Goal: Transaction & Acquisition: Purchase product/service

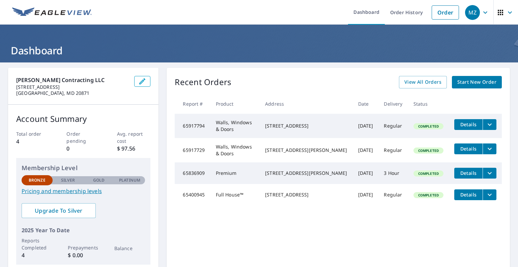
click at [475, 81] on span "Start New Order" at bounding box center [477, 82] width 39 height 8
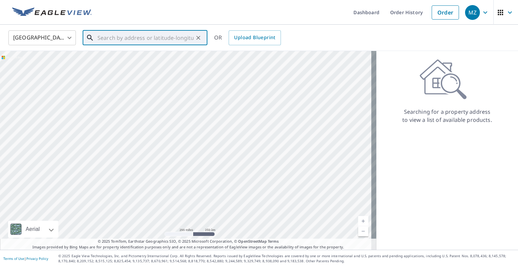
click at [130, 38] on input "text" at bounding box center [146, 37] width 96 height 19
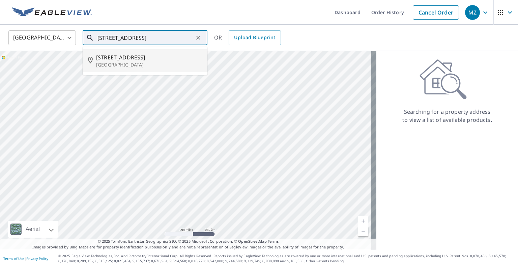
click at [148, 58] on span "[STREET_ADDRESS]" at bounding box center [149, 57] width 106 height 8
type input "[STREET_ADDRESS]"
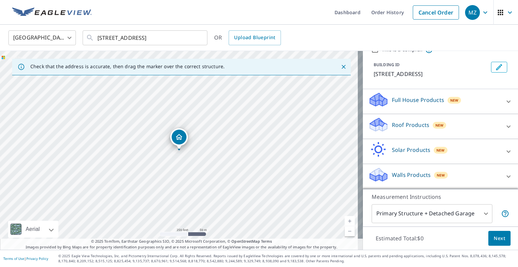
scroll to position [34, 0]
click at [483, 108] on div "Full House Products New" at bounding box center [434, 101] width 132 height 19
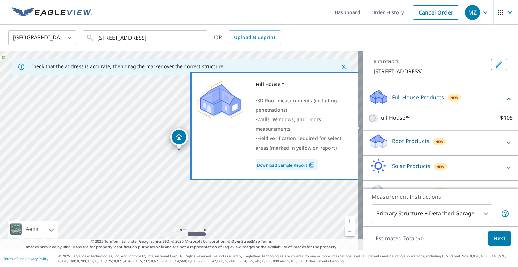
click at [368, 122] on input "Full House™ $105" at bounding box center [373, 118] width 10 height 8
checkbox input "true"
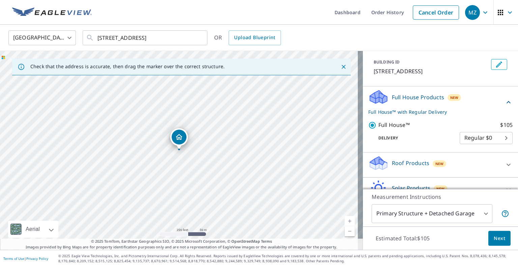
click at [468, 146] on body "MZ MZ Dashboard Order History Cancel Order MZ [GEOGRAPHIC_DATA] [GEOGRAPHIC_DAT…" at bounding box center [259, 133] width 518 height 267
click at [470, 128] on div at bounding box center [259, 133] width 518 height 267
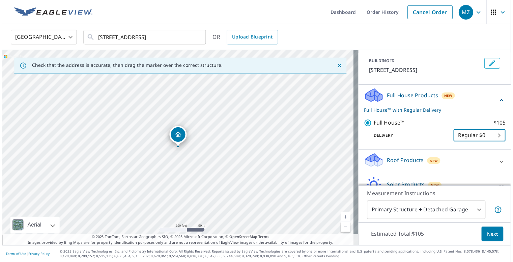
scroll to position [80, 0]
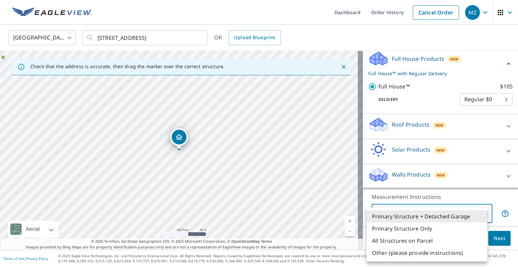
click at [472, 216] on body "MZ MZ Dashboard Order History Cancel Order MZ [GEOGRAPHIC_DATA] [GEOGRAPHIC_DAT…" at bounding box center [259, 133] width 518 height 267
click at [454, 225] on li "Primary Structure Only" at bounding box center [427, 228] width 121 height 12
type input "2"
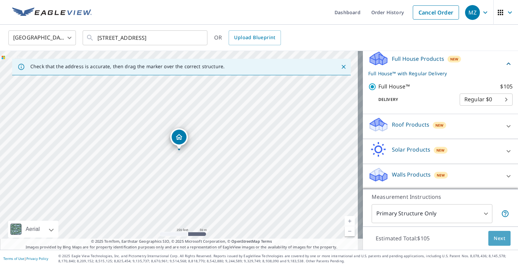
click at [494, 238] on span "Next" at bounding box center [499, 238] width 11 height 8
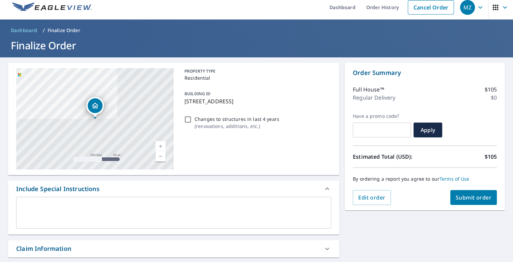
scroll to position [4, 0]
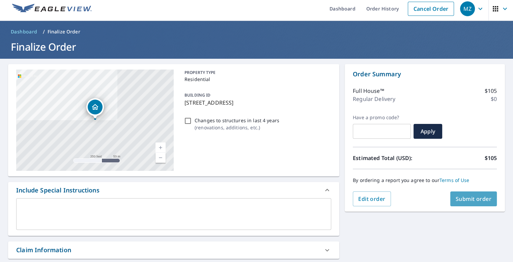
click at [465, 201] on span "Submit order" at bounding box center [474, 198] width 36 height 7
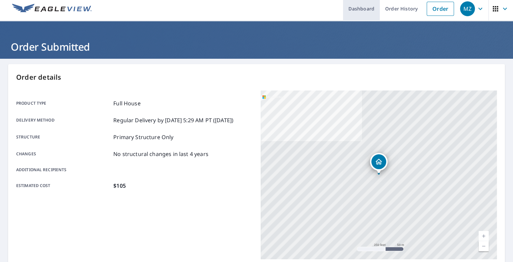
click at [372, 10] on link "Dashboard" at bounding box center [361, 8] width 37 height 25
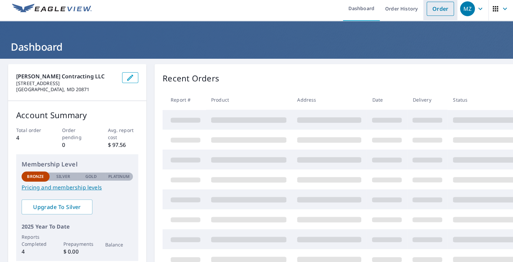
click at [445, 7] on link "Order" at bounding box center [440, 9] width 27 height 14
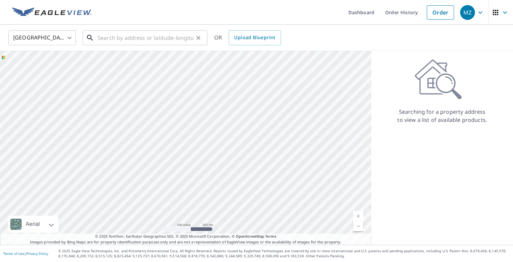
click at [171, 38] on input "text" at bounding box center [146, 37] width 96 height 19
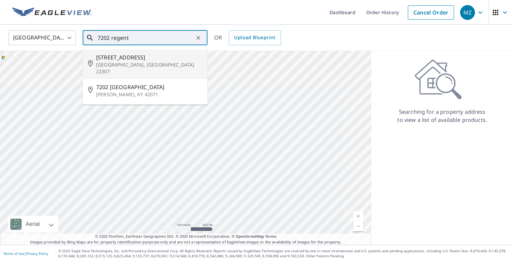
click at [155, 63] on p "[GEOGRAPHIC_DATA], [GEOGRAPHIC_DATA] 22307" at bounding box center [149, 67] width 106 height 13
type input "[STREET_ADDRESS][PERSON_NAME]"
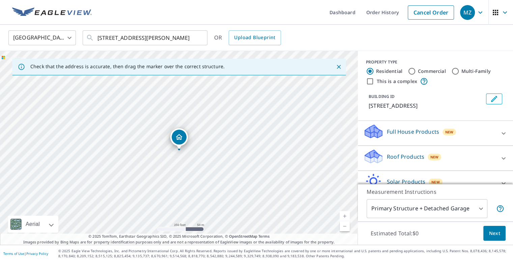
click at [421, 134] on p "Full House Products" at bounding box center [413, 132] width 52 height 8
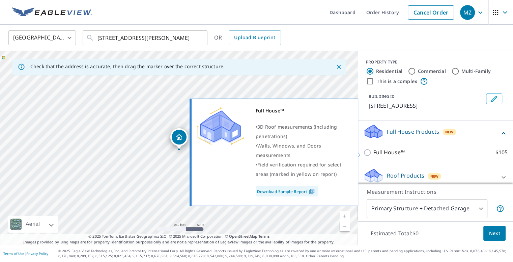
click at [424, 149] on label "Full House™ $105" at bounding box center [441, 152] width 134 height 8
click at [374, 149] on input "Full House™ $105" at bounding box center [368, 152] width 10 height 8
checkbox input "true"
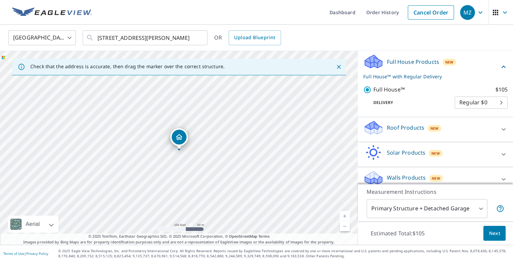
scroll to position [72, 0]
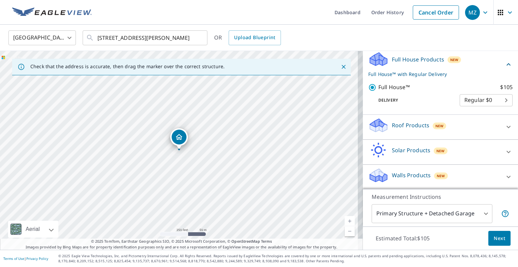
click at [455, 214] on body "MZ MZ Dashboard Order History Cancel Order MZ [GEOGRAPHIC_DATA] US ​ [STREET_AD…" at bounding box center [259, 137] width 518 height 275
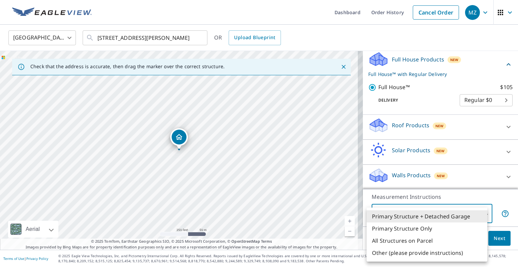
click at [452, 227] on li "Primary Structure Only" at bounding box center [427, 228] width 121 height 12
type input "2"
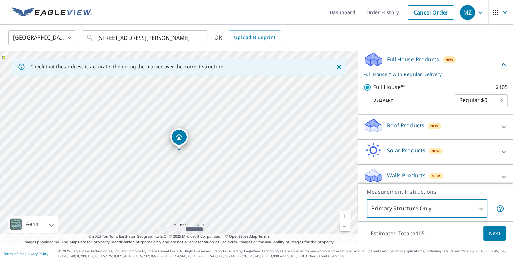
click at [493, 238] on span "Next" at bounding box center [494, 233] width 11 height 8
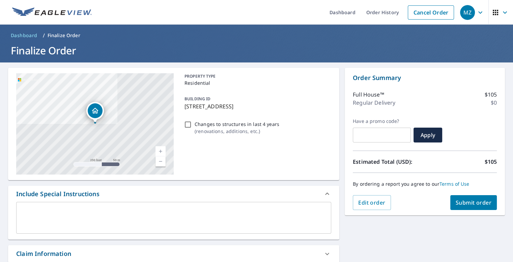
click at [483, 204] on span "Submit order" at bounding box center [474, 202] width 36 height 7
